Goal: Task Accomplishment & Management: Manage account settings

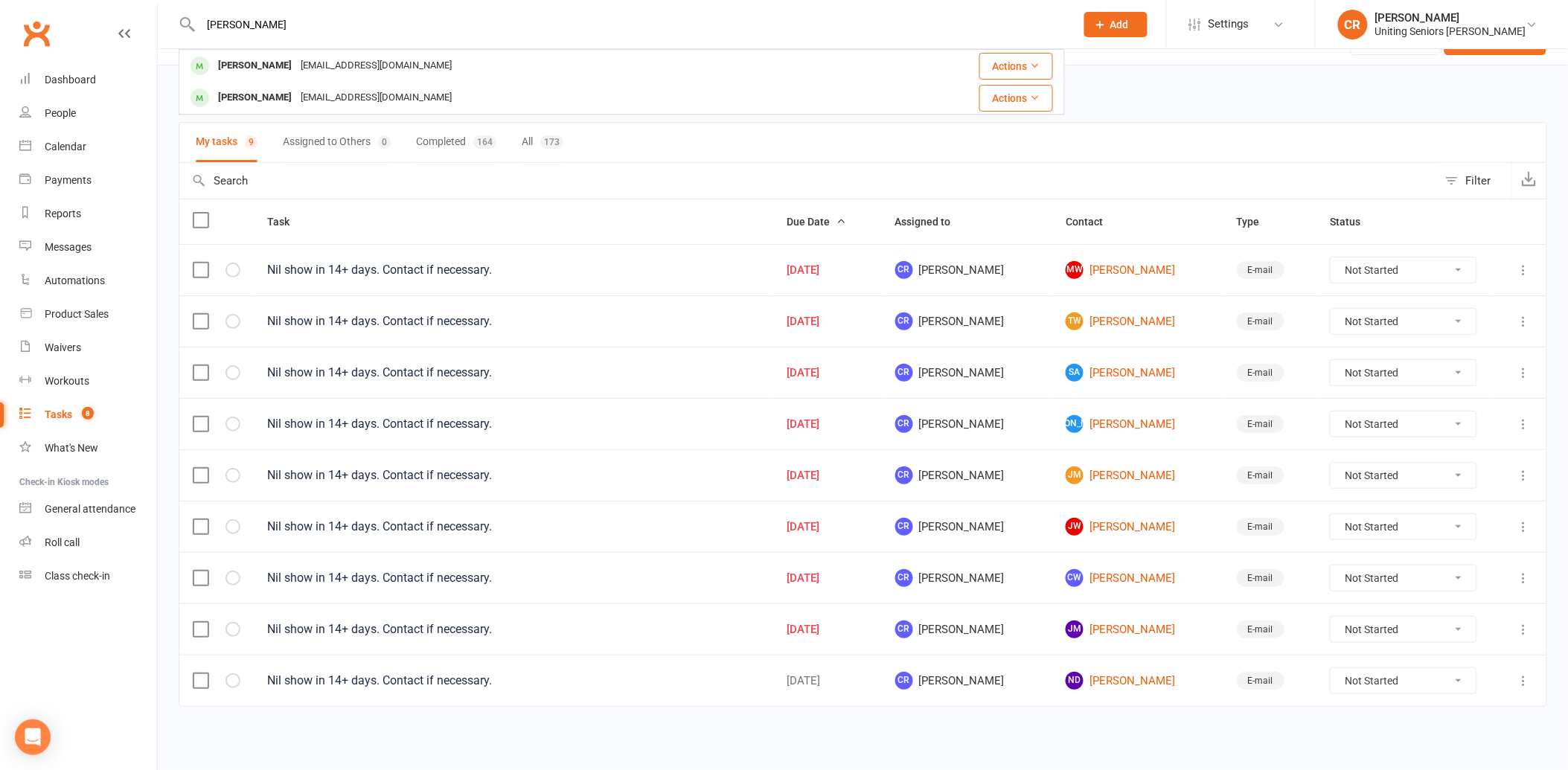
type input "dixon"
click at [413, 46] on div "dixon Victor Dixon vicjudy33@bigpond.com Actions Judith Dixon vicjudy33@bigpond…" at bounding box center [622, 24] width 887 height 48
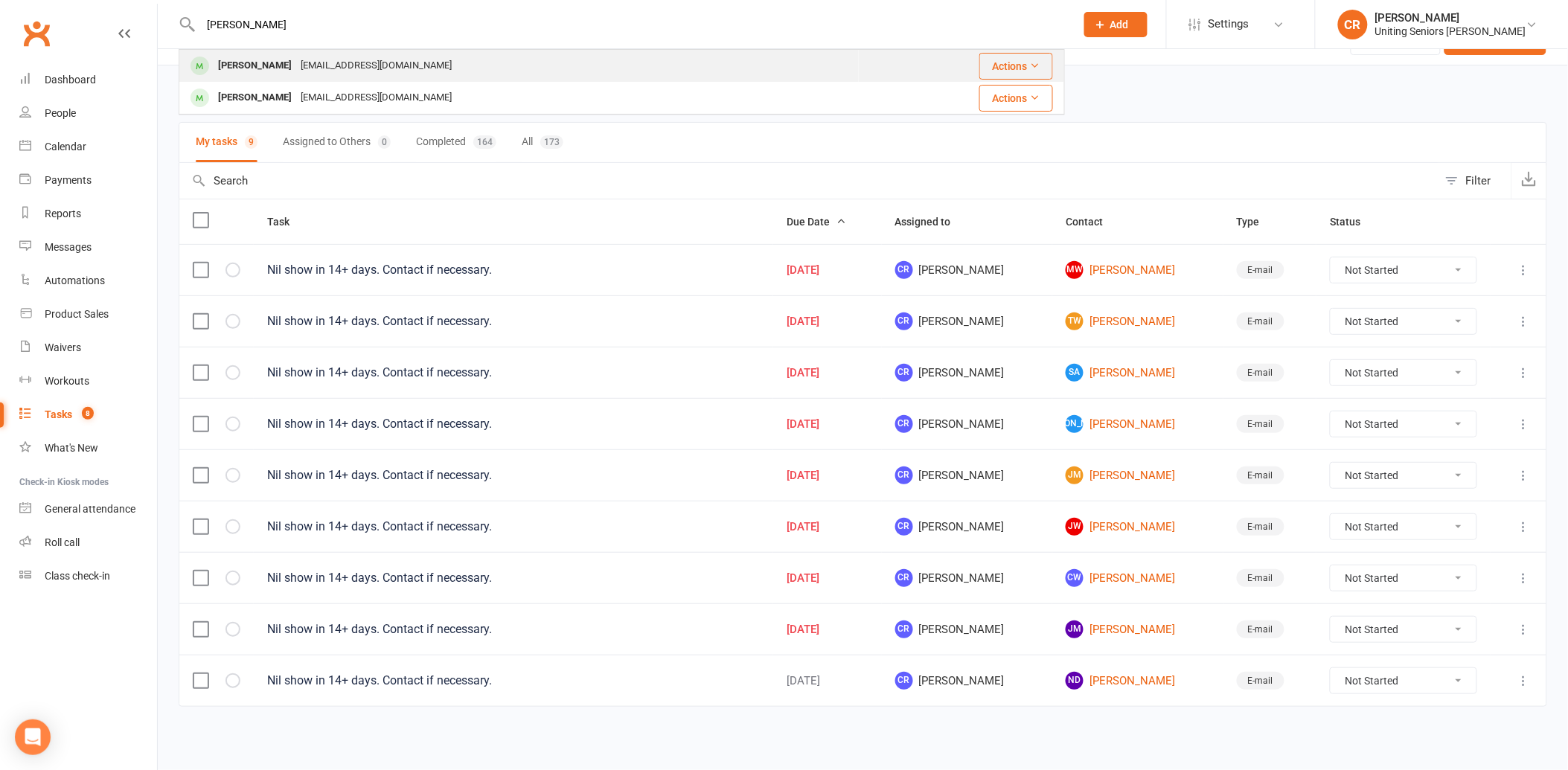
click at [413, 55] on div "Victor Dixon vicjudy33@bigpond.com" at bounding box center [519, 66] width 678 height 30
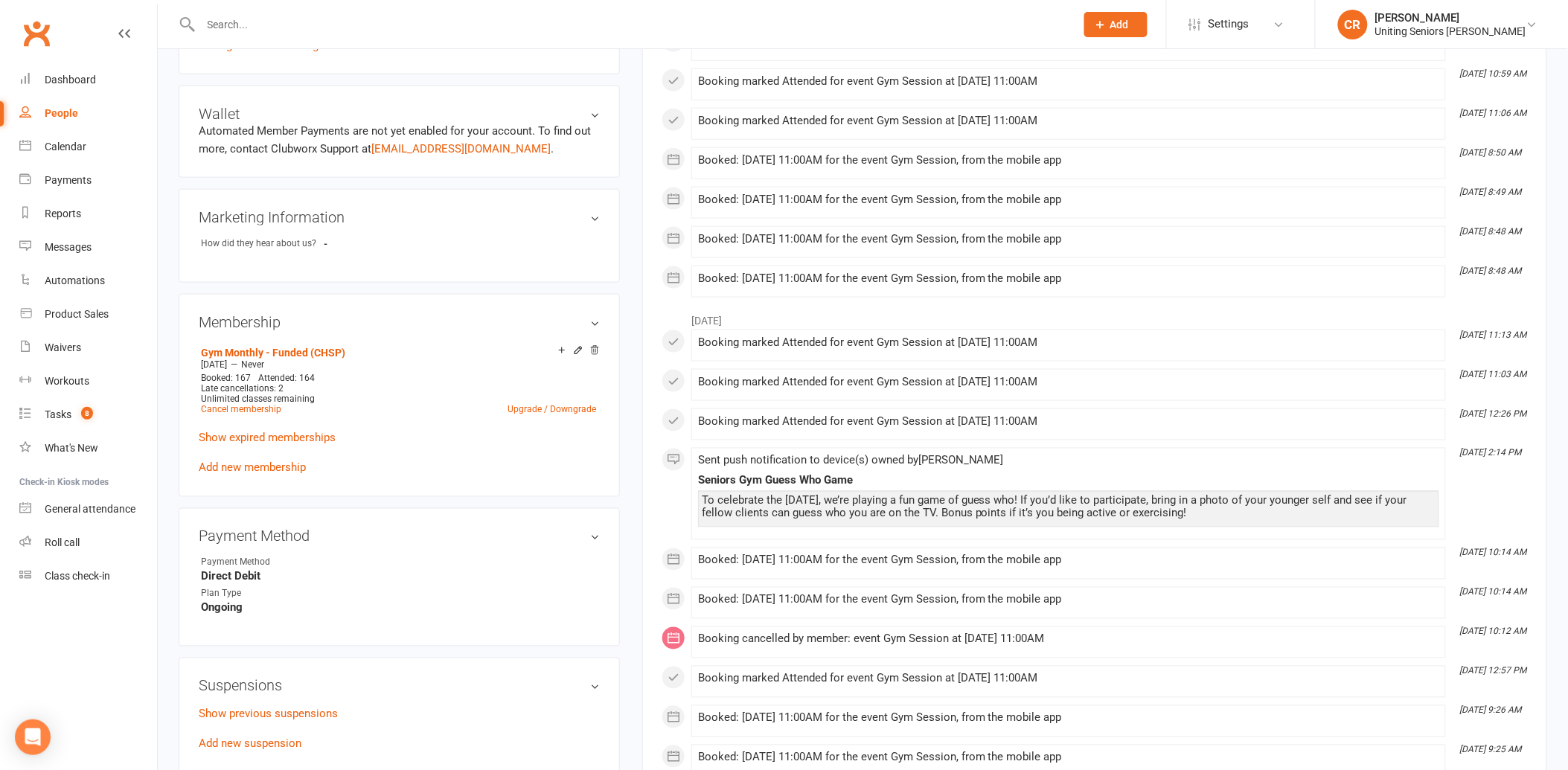
scroll to position [827, 0]
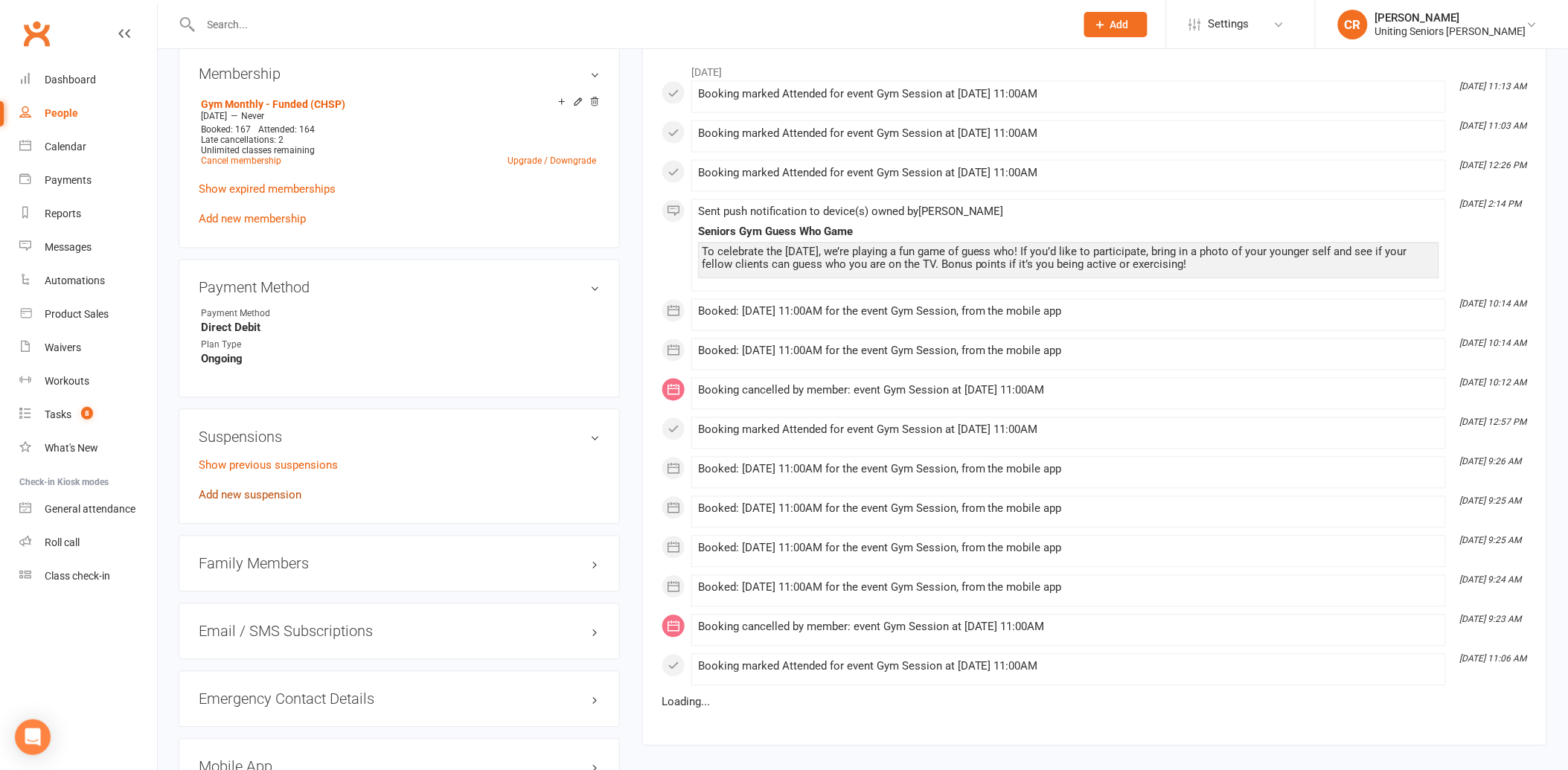
click at [261, 498] on link "Add new suspension" at bounding box center [249, 496] width 103 height 14
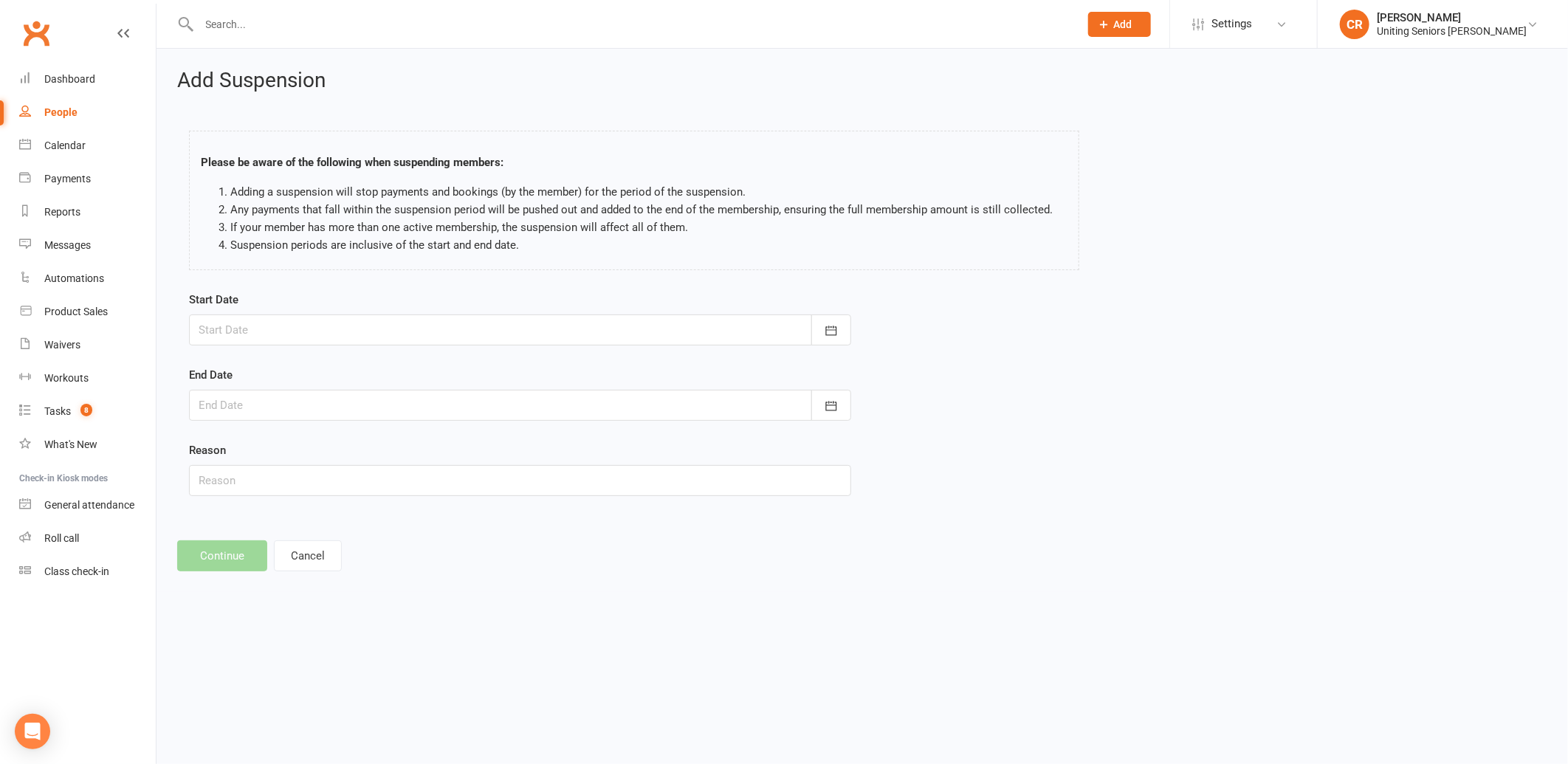
click at [317, 316] on div at bounding box center [520, 330] width 662 height 31
click at [279, 502] on span "20" at bounding box center [281, 508] width 12 height 12
type input "20 Oct 2025"
click at [279, 423] on form "Start Date 20 Oct 2025 October 2025 Sun Mon Tue Wed Thu Fri Sat 40 28 29 30 01 …" at bounding box center [520, 394] width 662 height 205
click at [311, 400] on div at bounding box center [520, 406] width 662 height 31
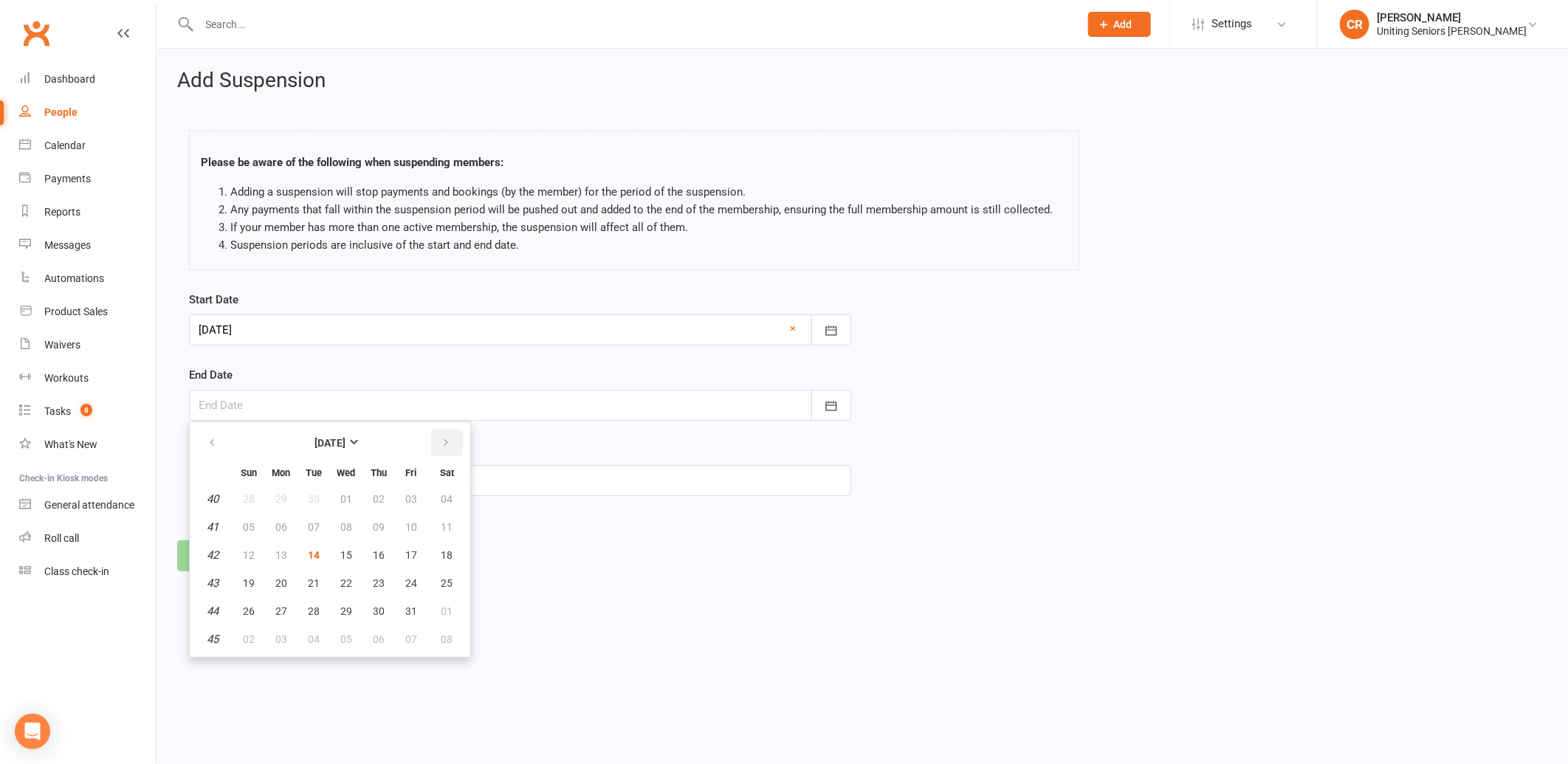
click at [441, 438] on icon "button" at bounding box center [446, 443] width 10 height 12
click at [220, 441] on button "button" at bounding box center [212, 442] width 32 height 27
click at [411, 607] on span "31" at bounding box center [411, 611] width 12 height 12
type input "31 Oct 2025"
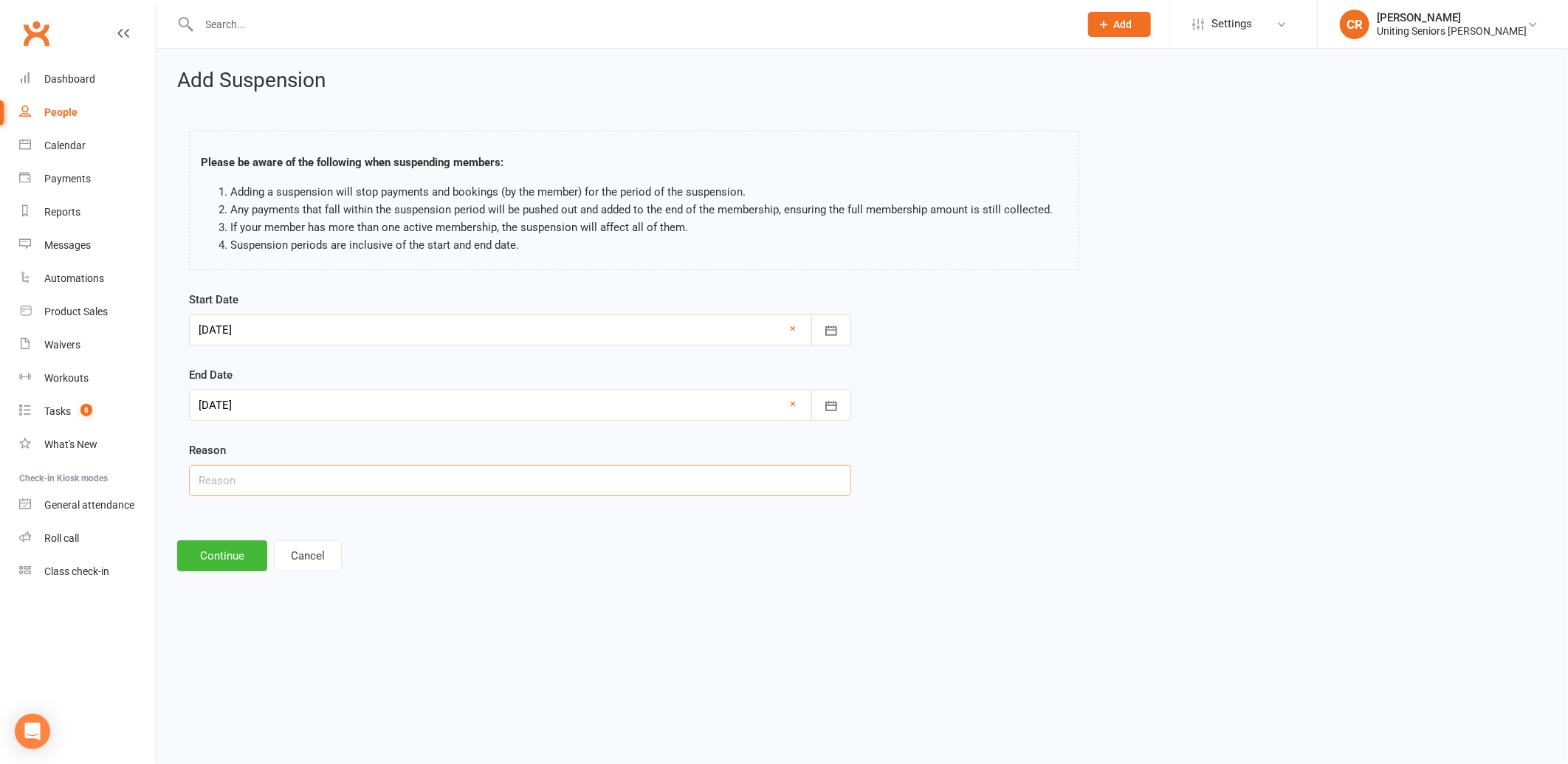
click at [301, 489] on input "text" at bounding box center [520, 481] width 662 height 31
type input "Away"
click at [201, 557] on button "Continue" at bounding box center [222, 556] width 90 height 31
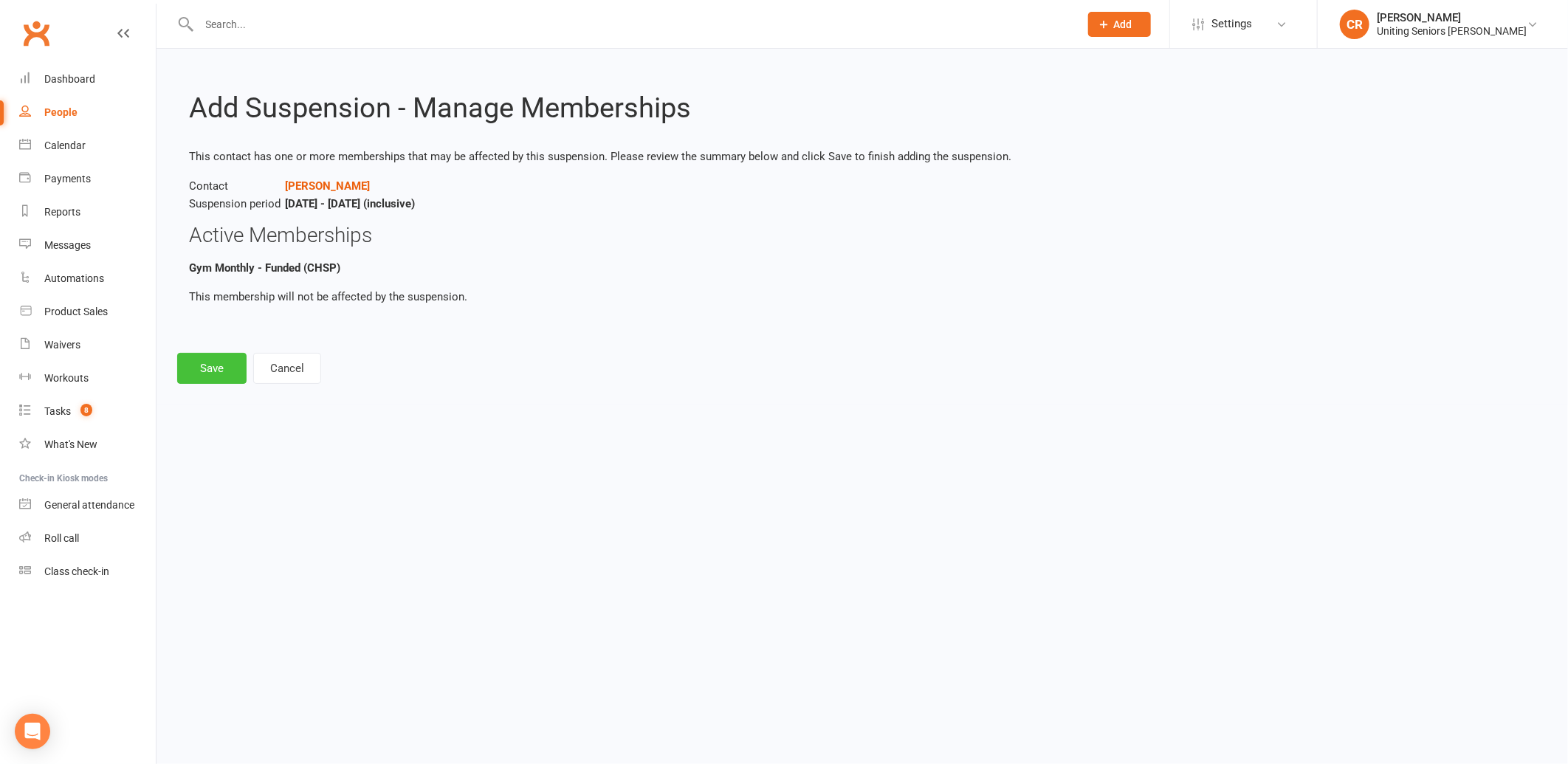
click at [216, 364] on button "Save" at bounding box center [211, 368] width 69 height 31
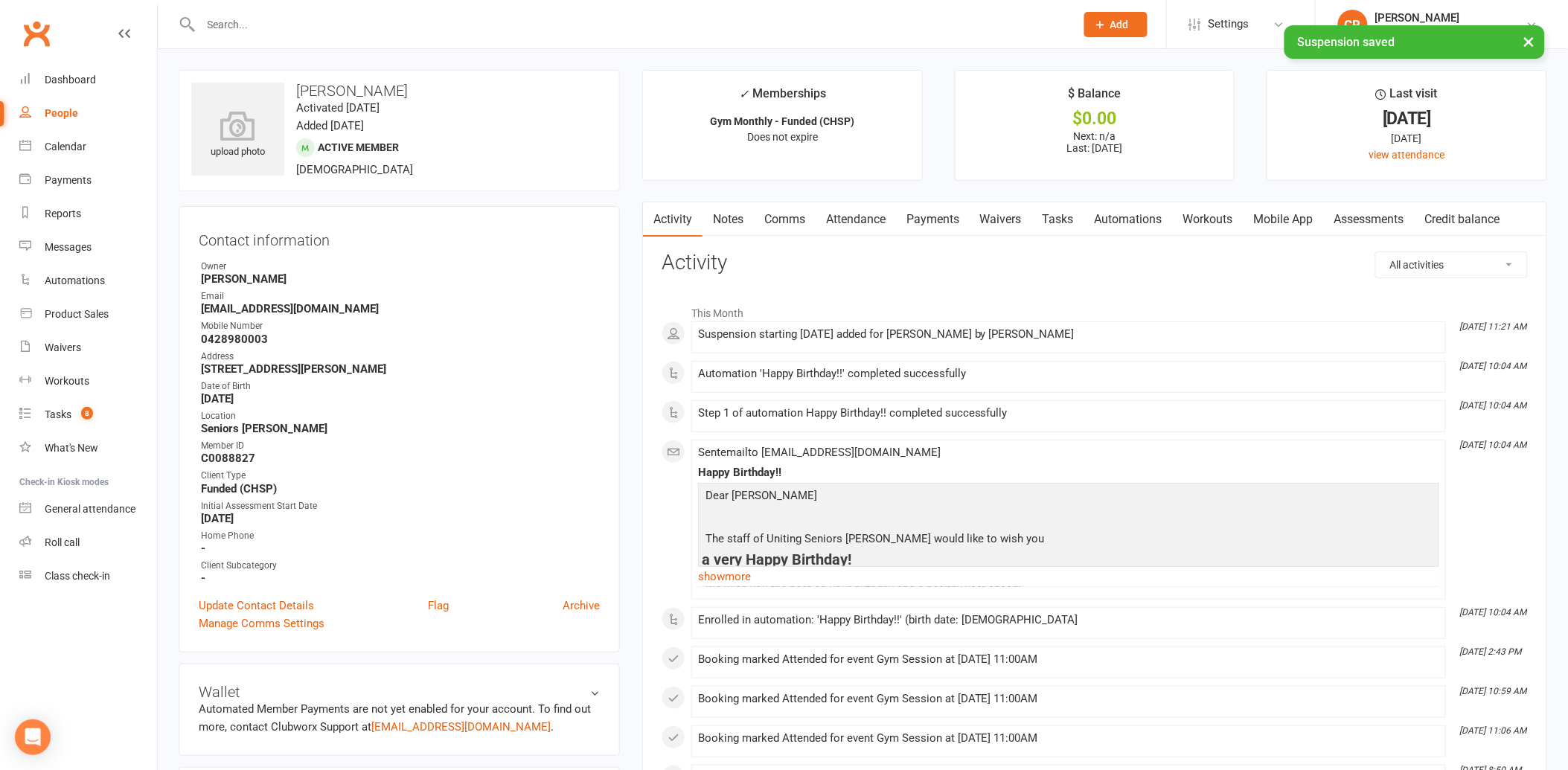
click at [263, 25] on div "× Suspension saved" at bounding box center [774, 25] width 1548 height 0
drag, startPoint x: 263, startPoint y: 27, endPoint x: 234, endPoint y: 19, distance: 30.1
click at [234, 19] on input "text" at bounding box center [630, 24] width 869 height 21
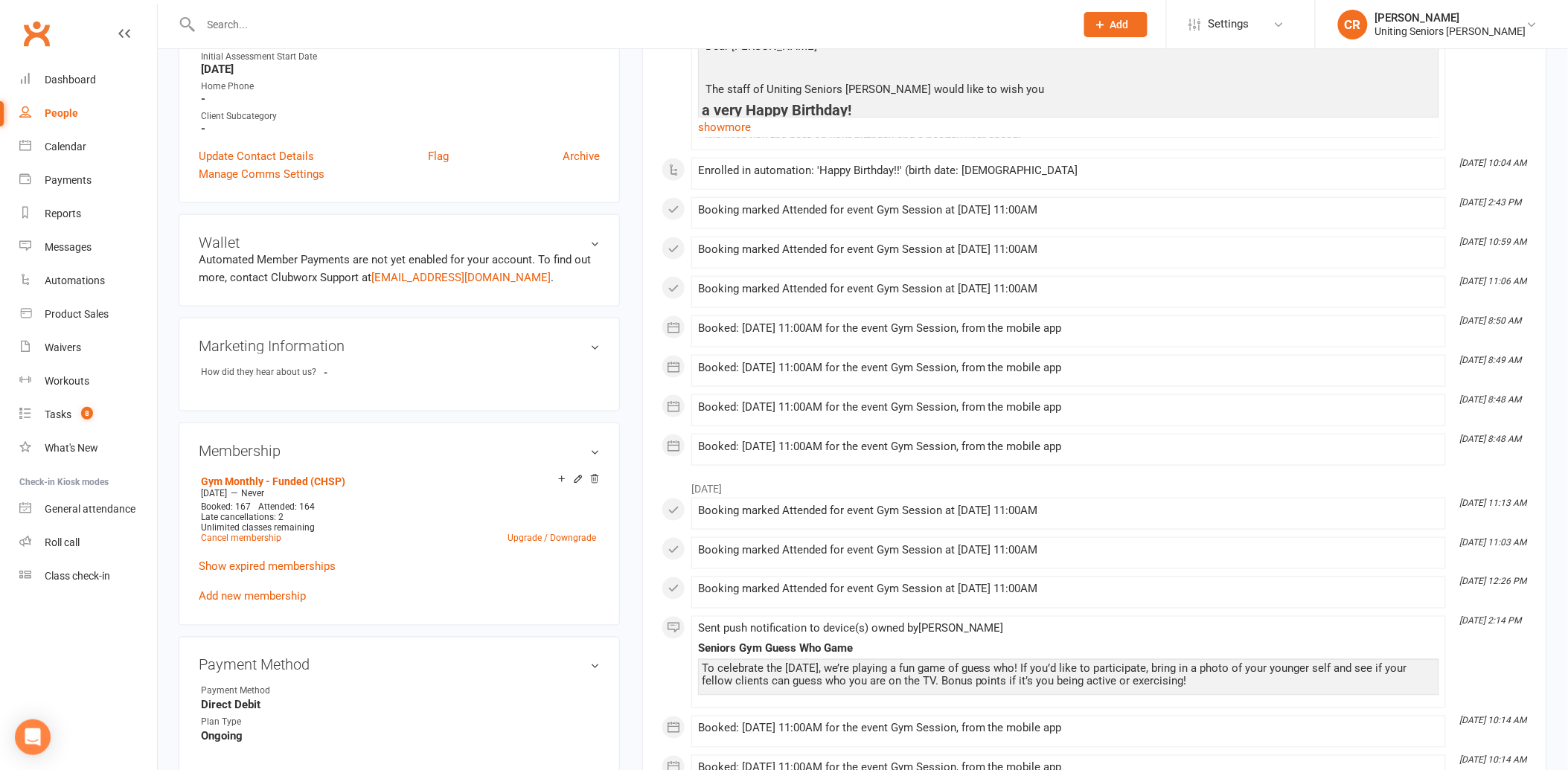
scroll to position [10, 0]
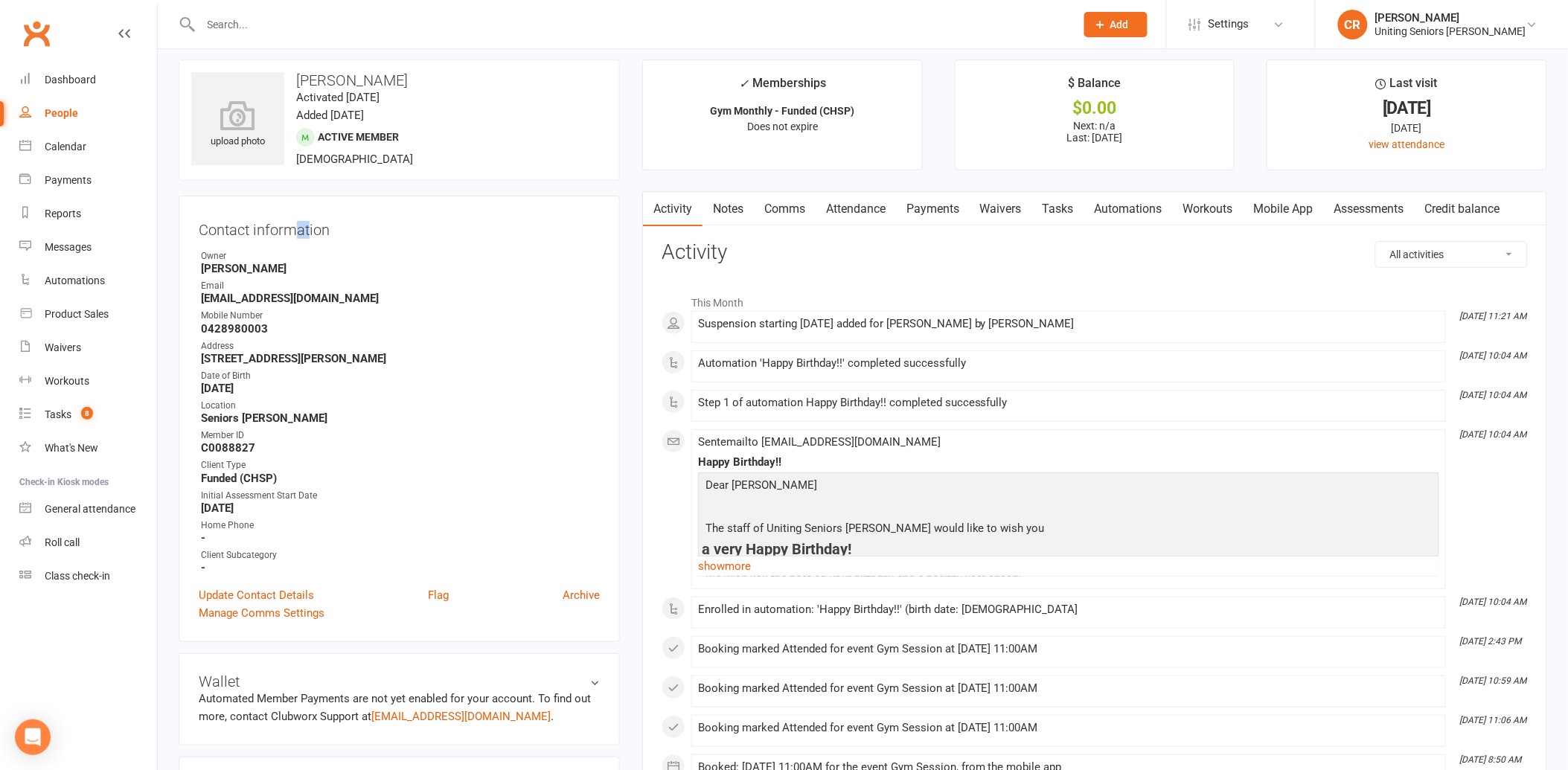
drag, startPoint x: 299, startPoint y: 224, endPoint x: 317, endPoint y: 216, distance: 19.7
click at [317, 216] on h3 "Contact information" at bounding box center [398, 227] width 401 height 22
drag, startPoint x: 317, startPoint y: 216, endPoint x: 210, endPoint y: 22, distance: 221.6
click at [193, 10] on div at bounding box center [622, 24] width 887 height 48
click at [239, 30] on input "text" at bounding box center [630, 24] width 869 height 21
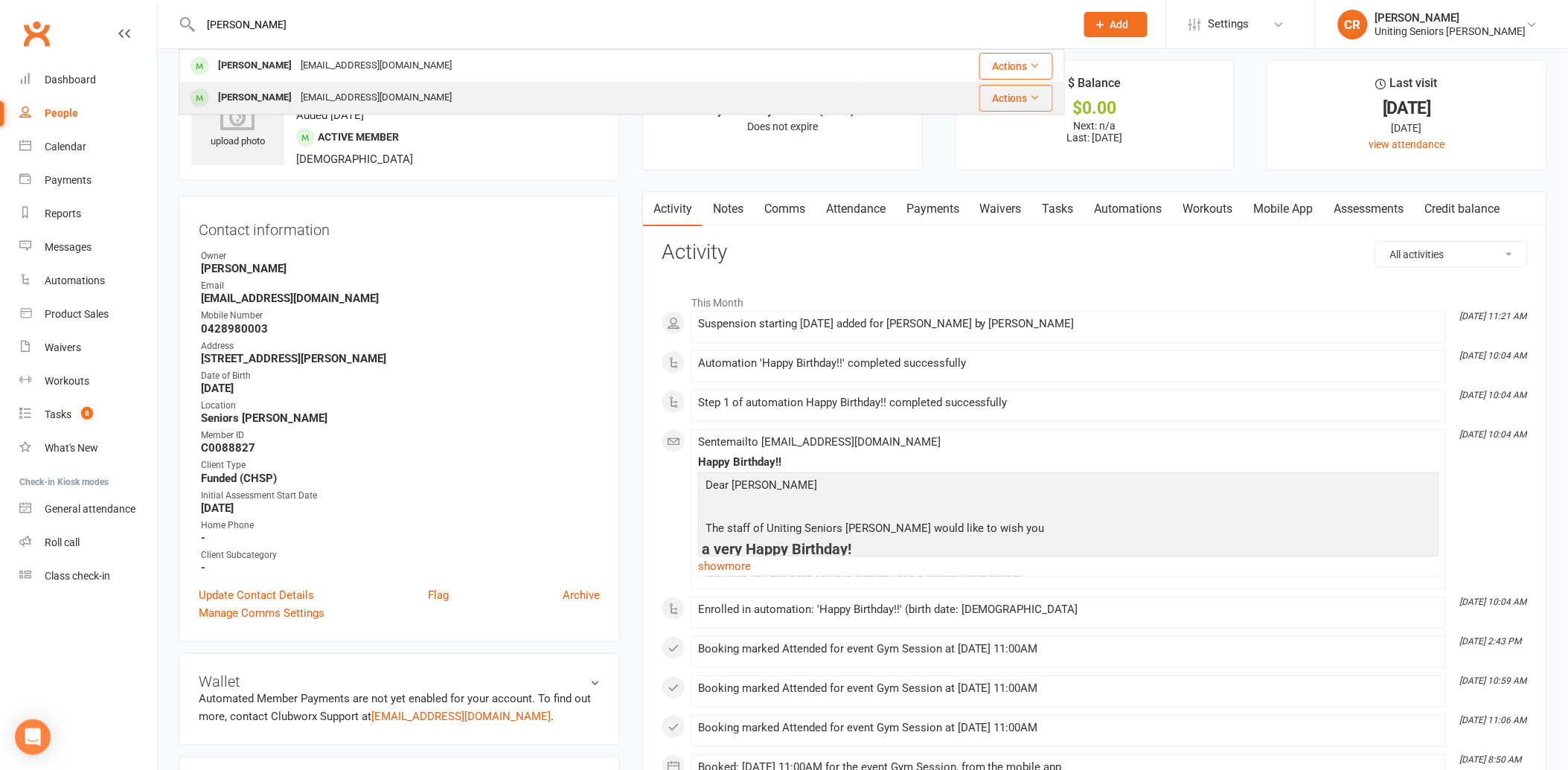
type input "dixon"
click at [253, 103] on div "Judith Dixon" at bounding box center [255, 97] width 83 height 22
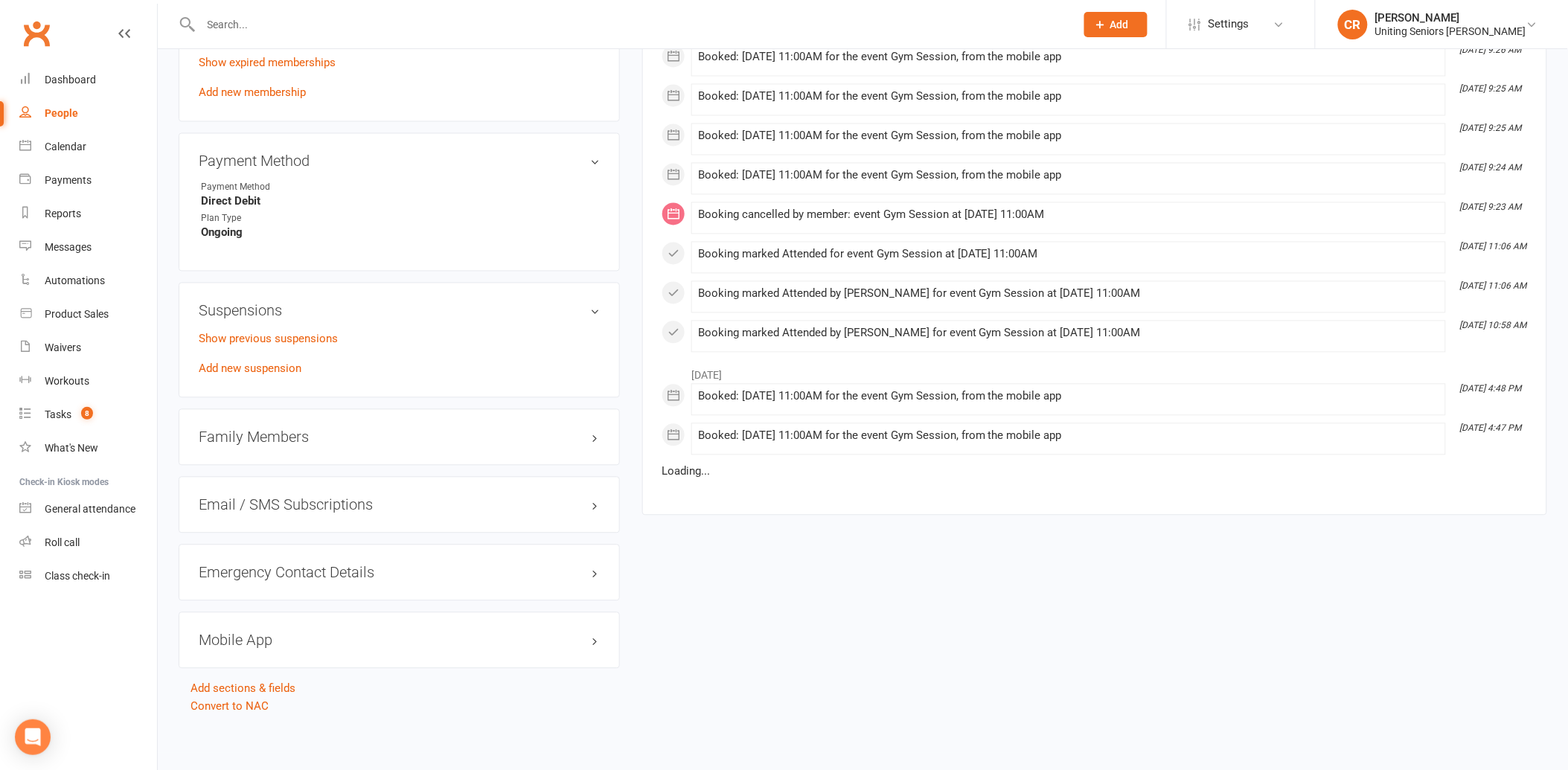
scroll to position [955, 0]
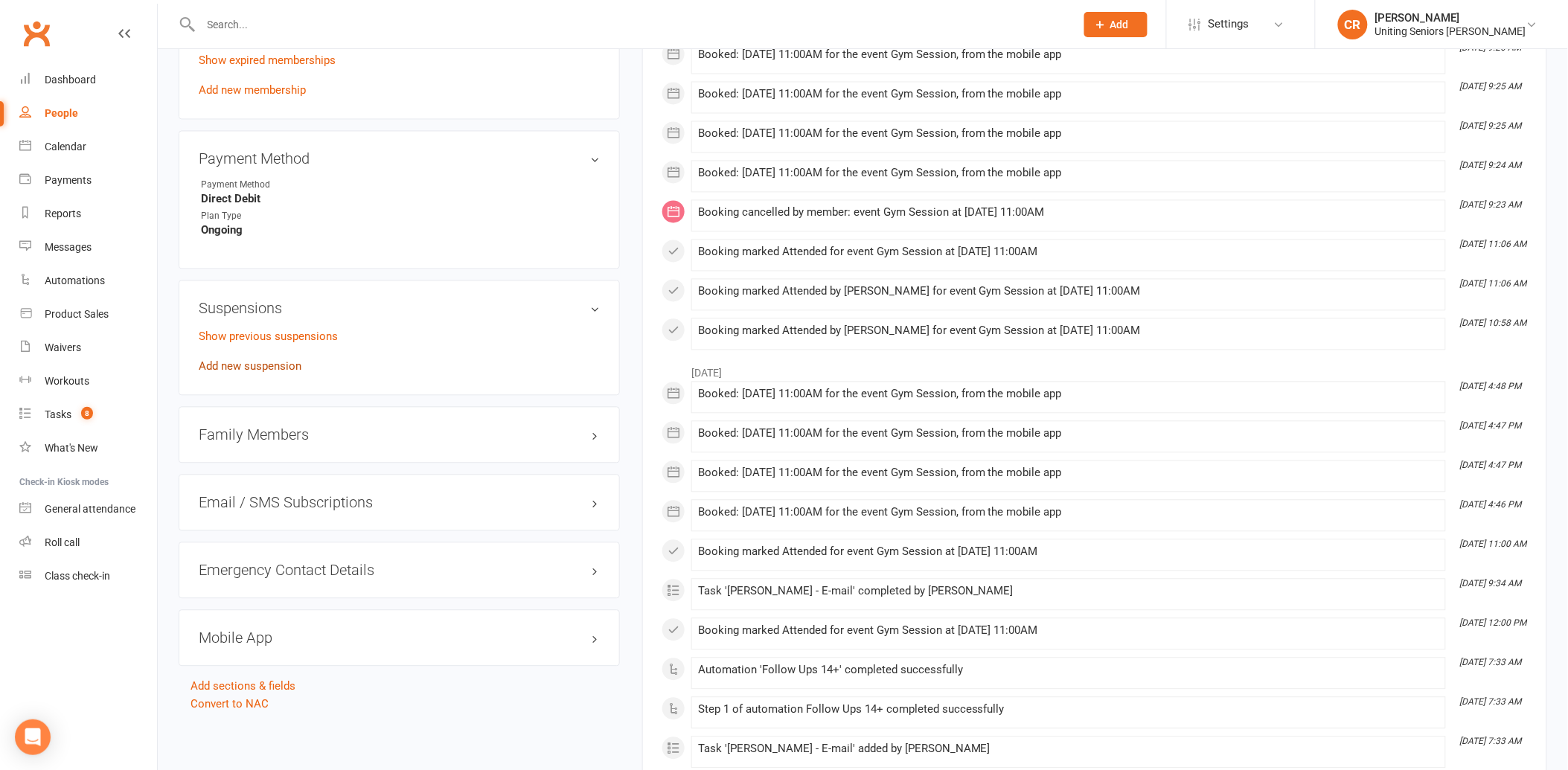
click at [239, 367] on link "Add new suspension" at bounding box center [249, 367] width 103 height 14
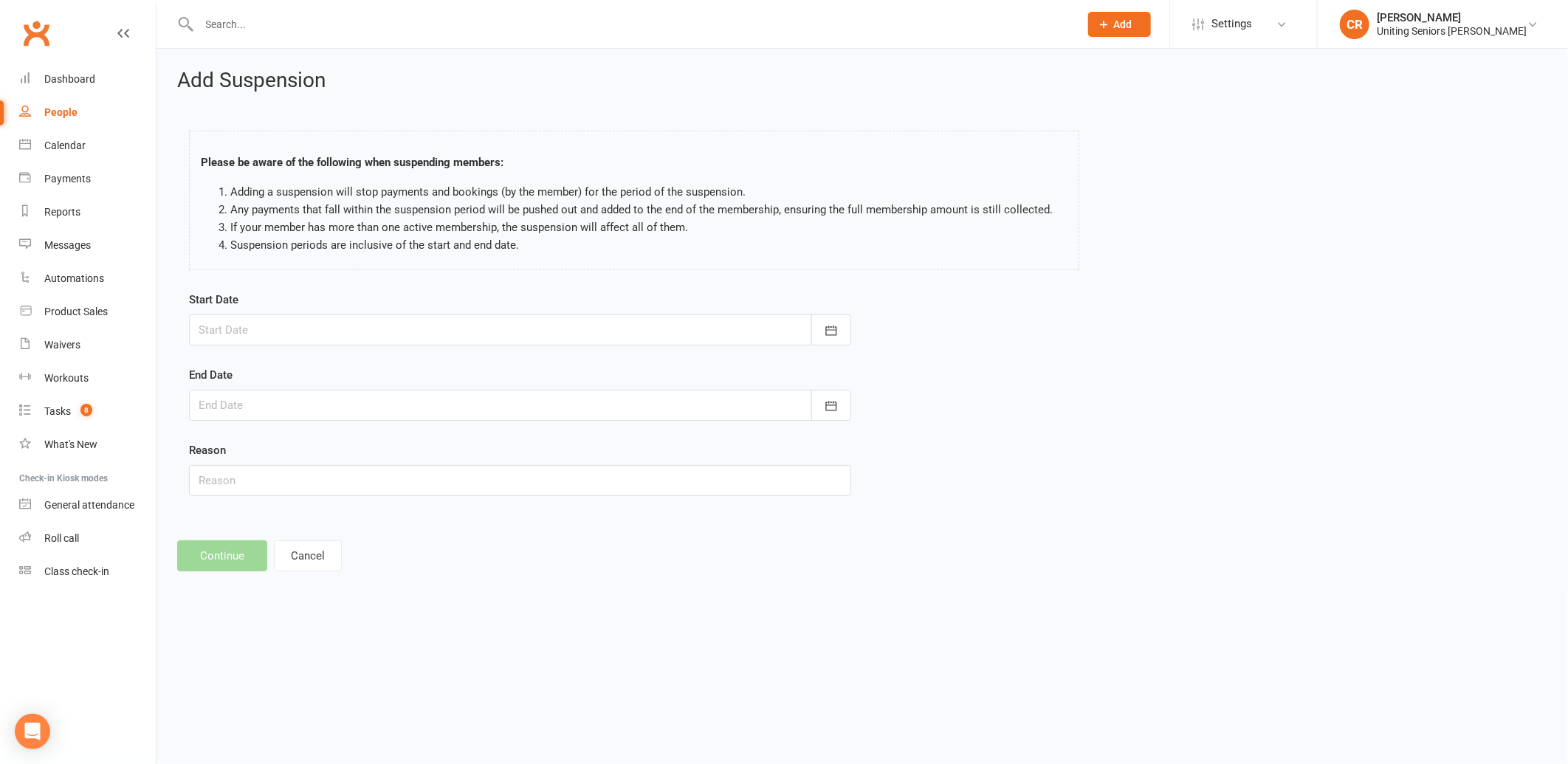
click at [261, 341] on div at bounding box center [520, 330] width 662 height 31
click at [281, 512] on button "20" at bounding box center [281, 507] width 31 height 27
type input "20 Oct 2025"
click at [306, 406] on div at bounding box center [520, 406] width 662 height 31
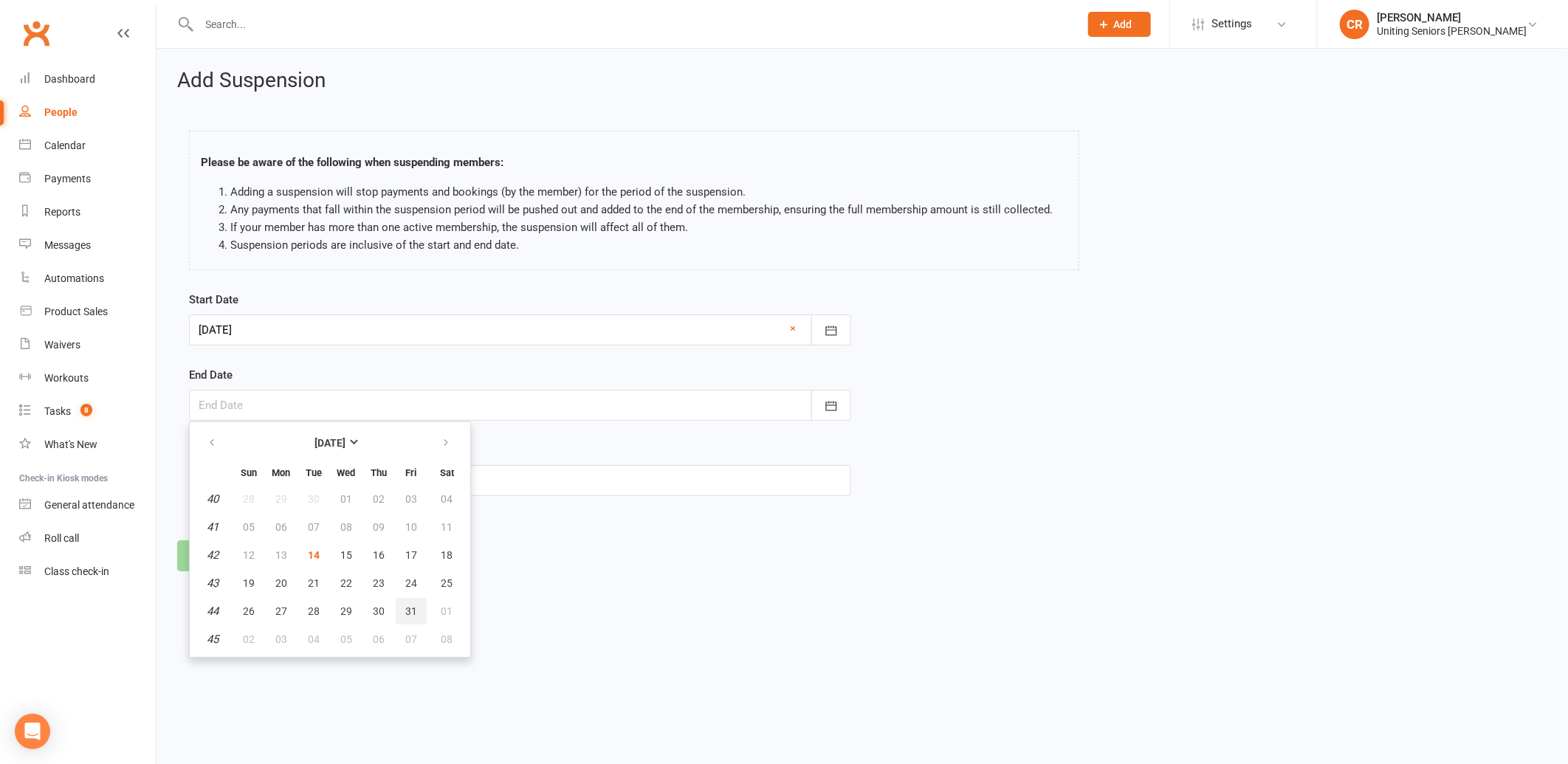
click at [407, 605] on span "31" at bounding box center [411, 611] width 12 height 12
type input "31 Oct 2025"
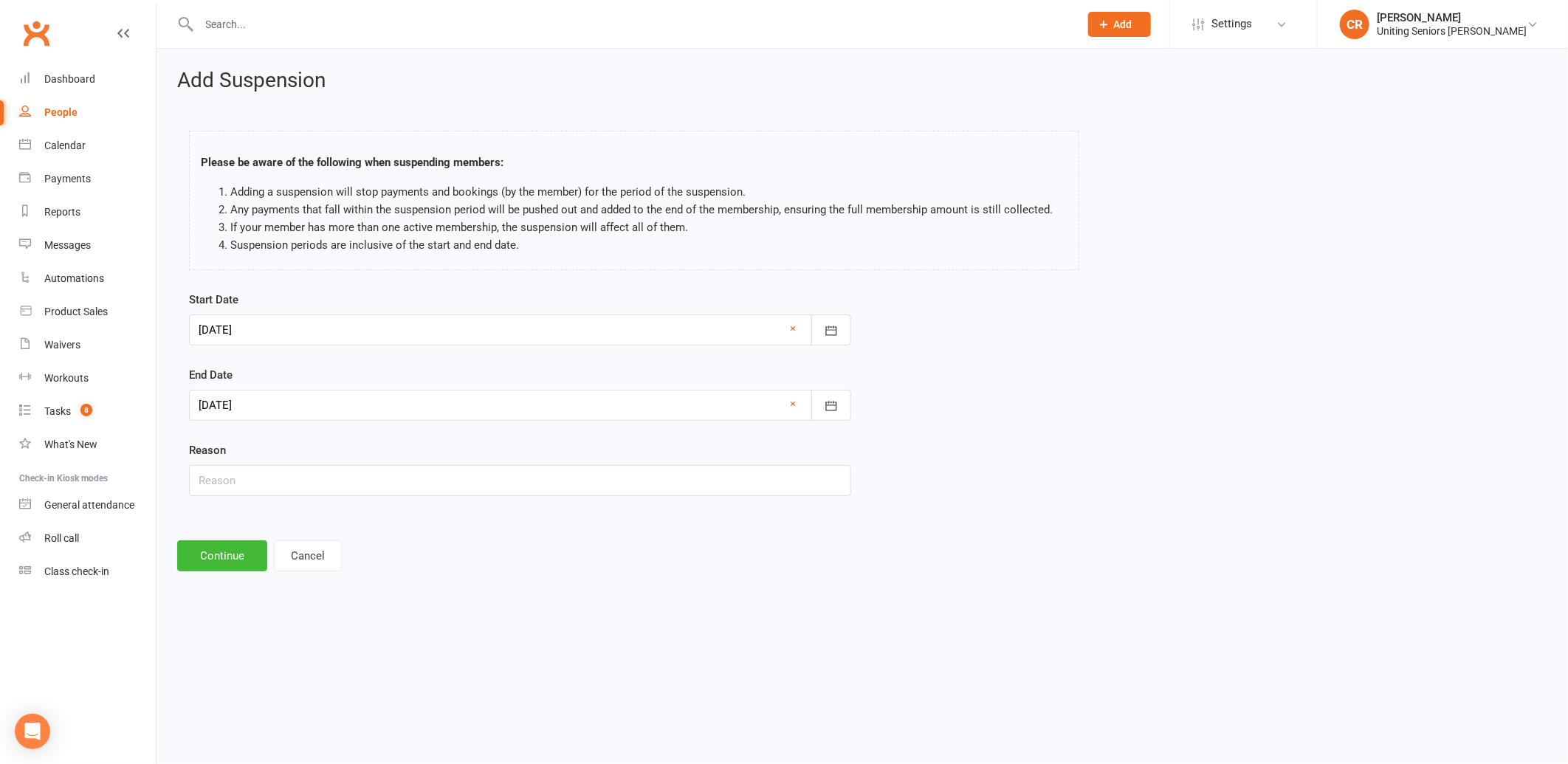
click at [224, 507] on div "Start Date 20 Oct 2025 October 2025 Sun Mon Tue Wed Thu Fri Sat 40 28 29 30 01 …" at bounding box center [520, 404] width 684 height 226
click at [231, 472] on input "text" at bounding box center [520, 481] width 662 height 31
type input "Away"
click at [219, 546] on button "Continue" at bounding box center [222, 556] width 90 height 31
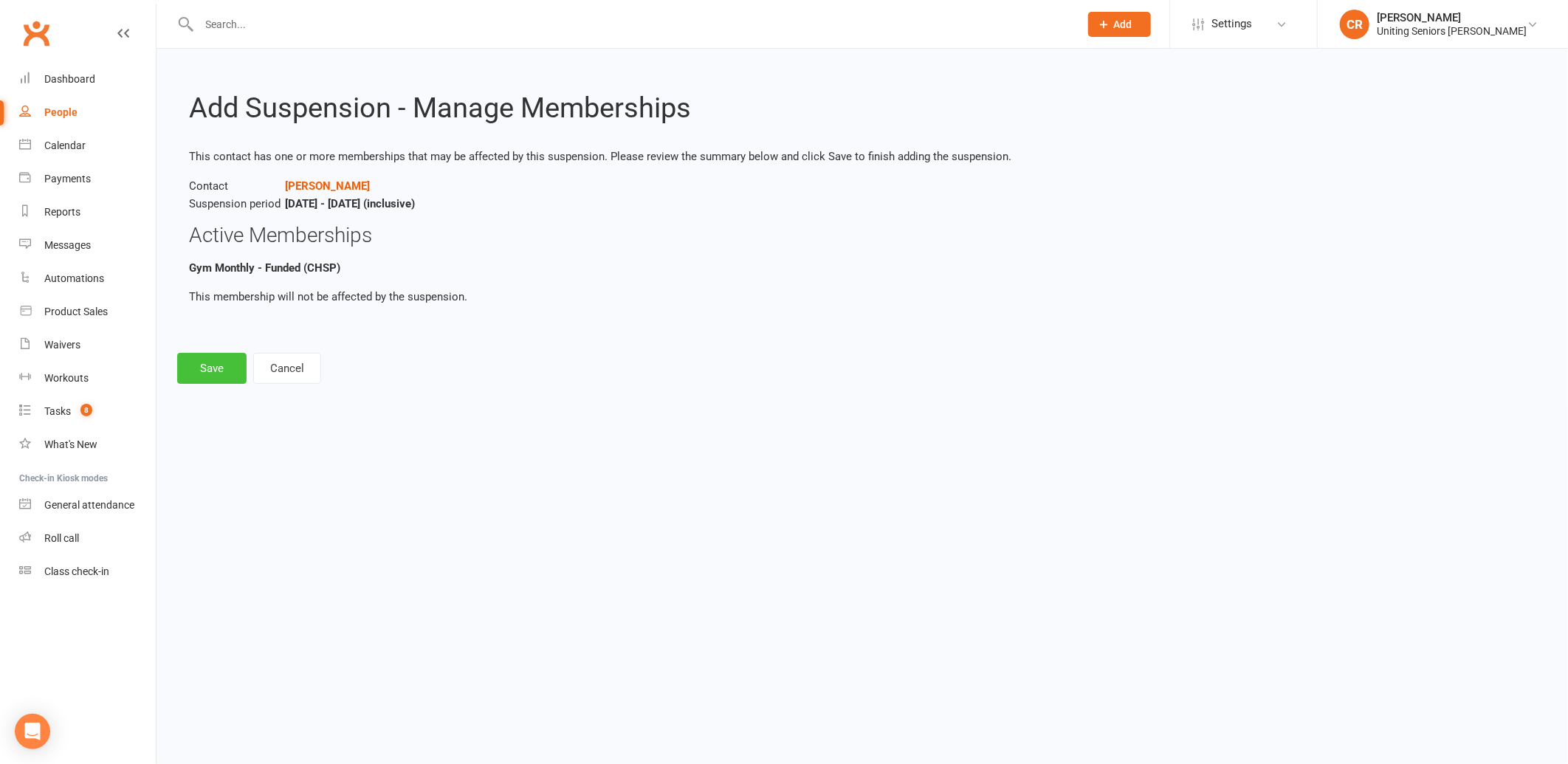
click at [202, 374] on button "Save" at bounding box center [211, 368] width 69 height 31
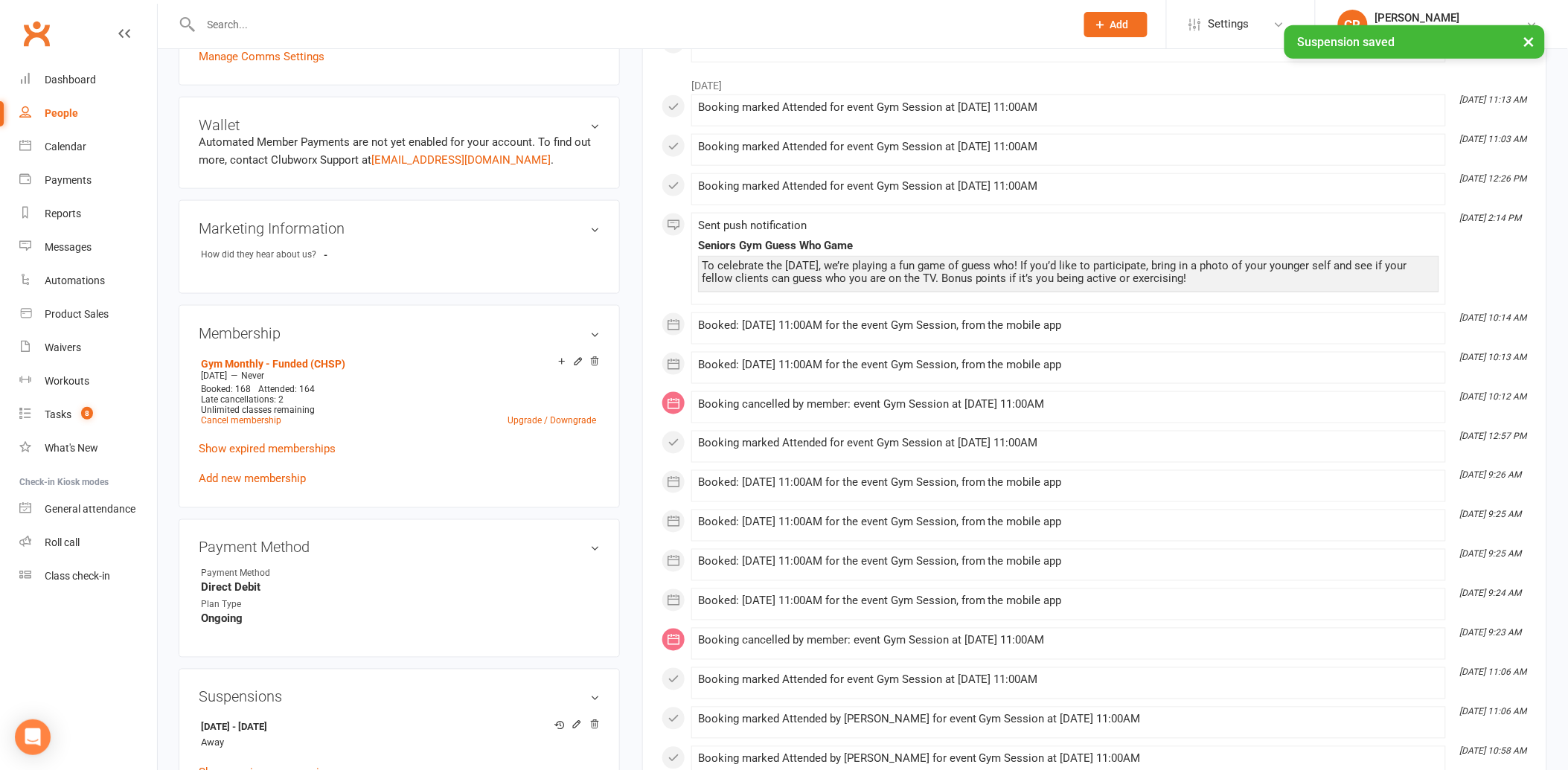
scroll to position [660, 0]
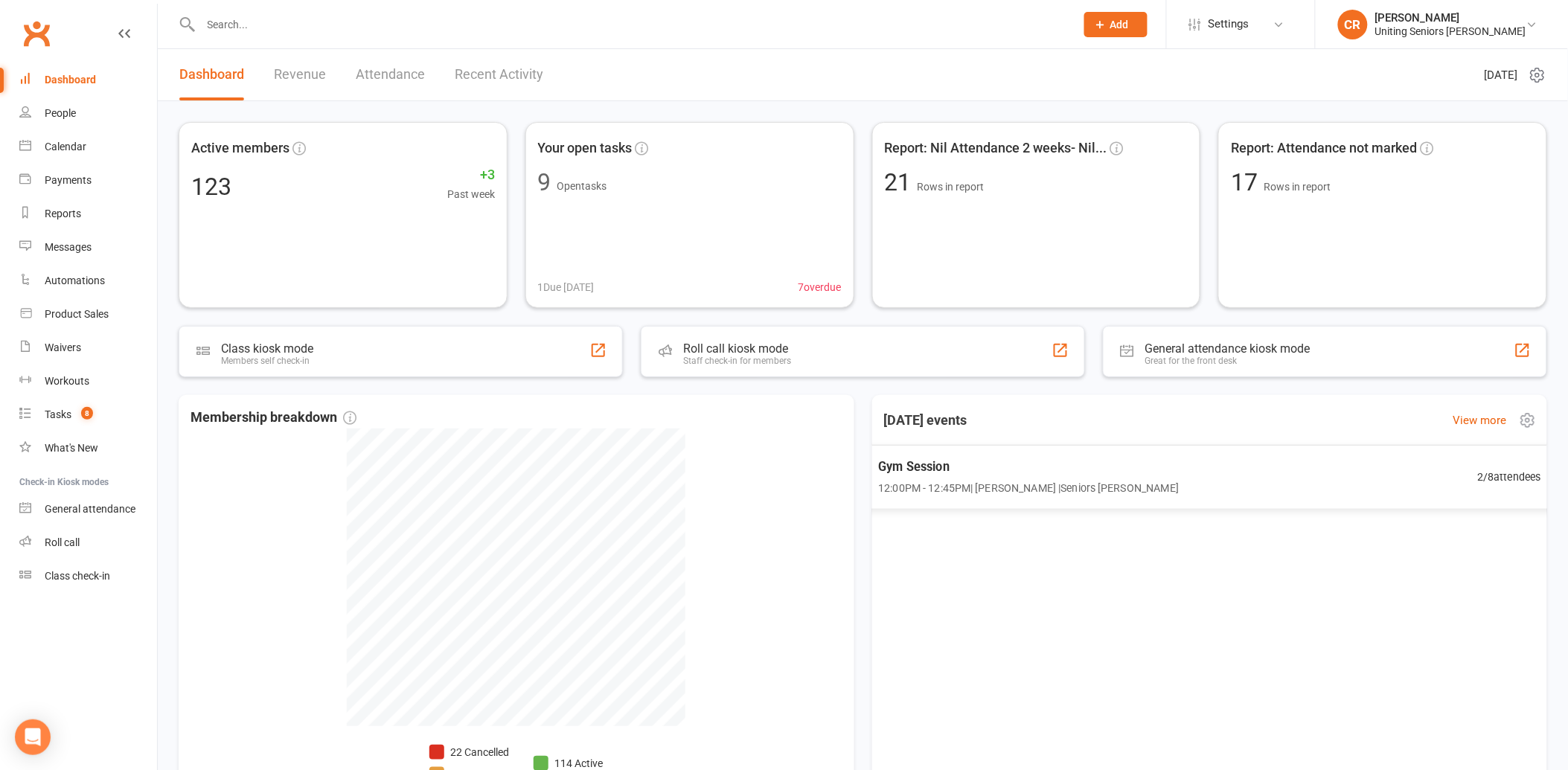
click at [1151, 490] on span "12:00PM - 12:45PM | [PERSON_NAME] | Seniors [PERSON_NAME]" at bounding box center [1028, 488] width 301 height 17
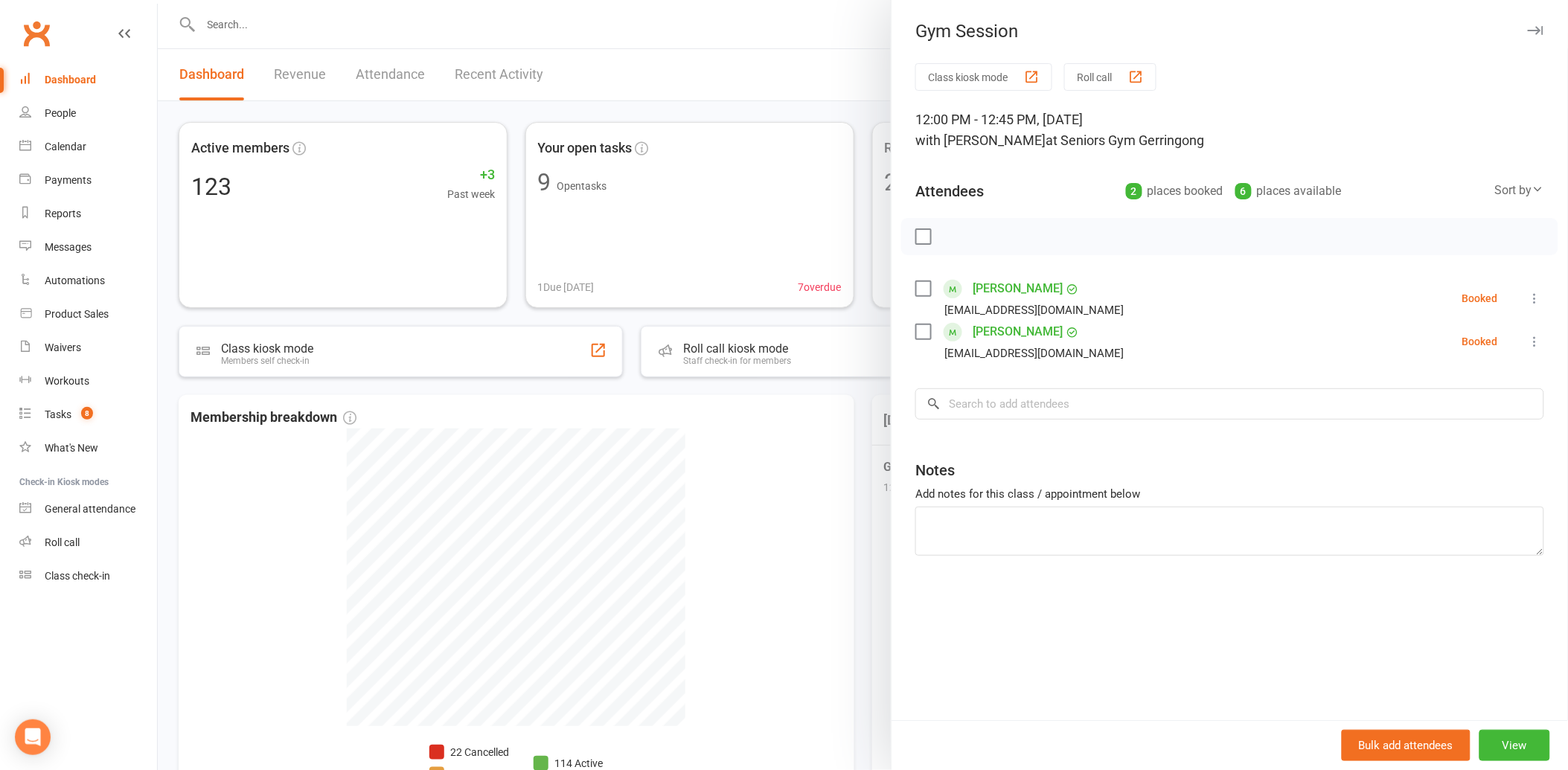
click at [921, 285] on label at bounding box center [922, 288] width 15 height 15
click at [948, 235] on icon "button" at bounding box center [956, 236] width 16 height 16
click at [917, 229] on label at bounding box center [922, 236] width 15 height 15
click at [919, 329] on label at bounding box center [922, 331] width 15 height 15
click at [1042, 239] on icon "button" at bounding box center [1050, 236] width 16 height 16
